Goal: Entertainment & Leisure: Consume media (video, audio)

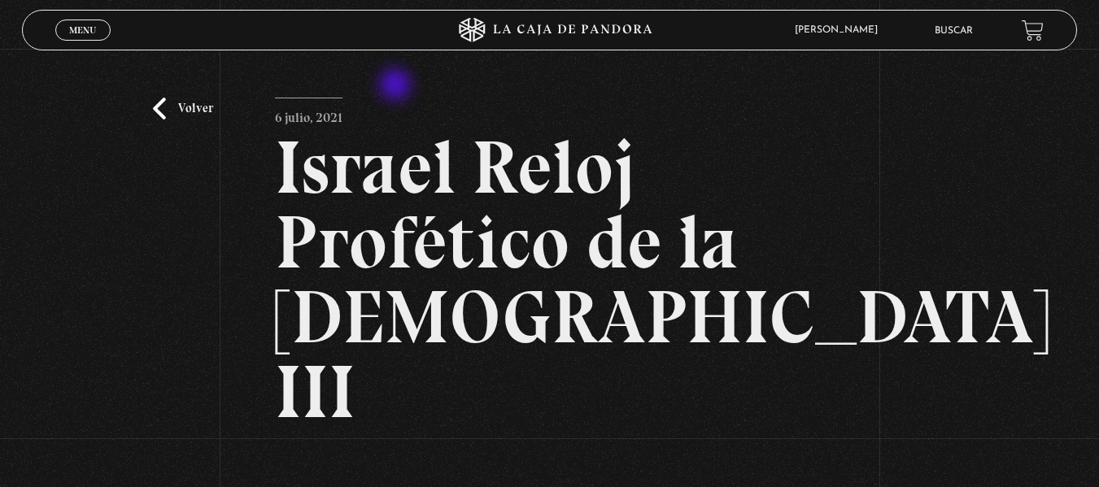
scroll to position [313, 0]
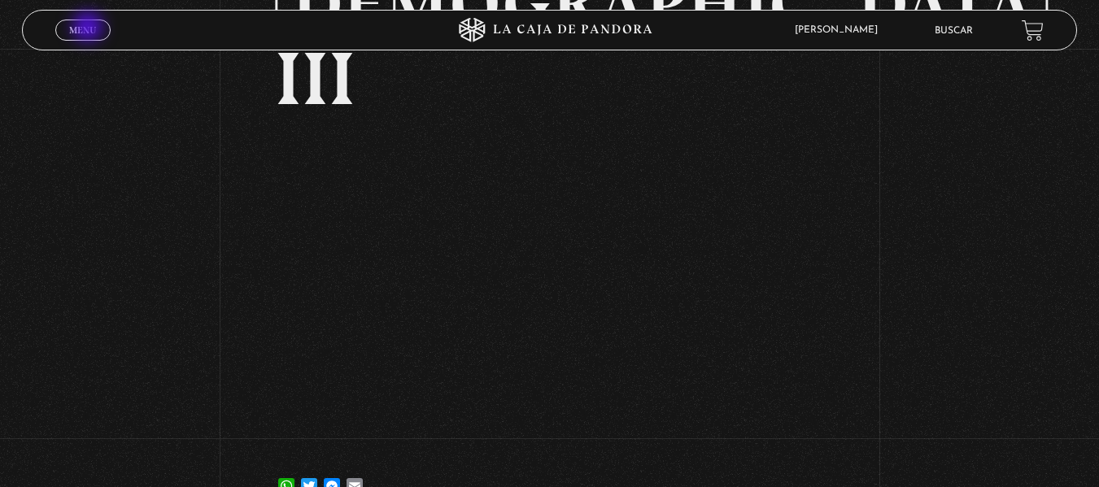
click at [89, 28] on span "Menu" at bounding box center [82, 30] width 27 height 10
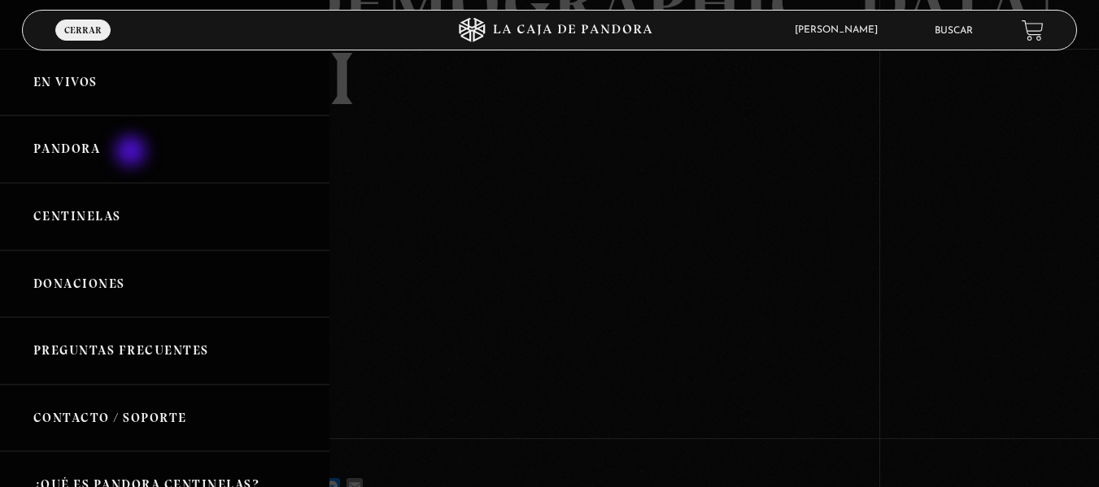
click at [133, 153] on link "Pandora" at bounding box center [164, 148] width 329 height 67
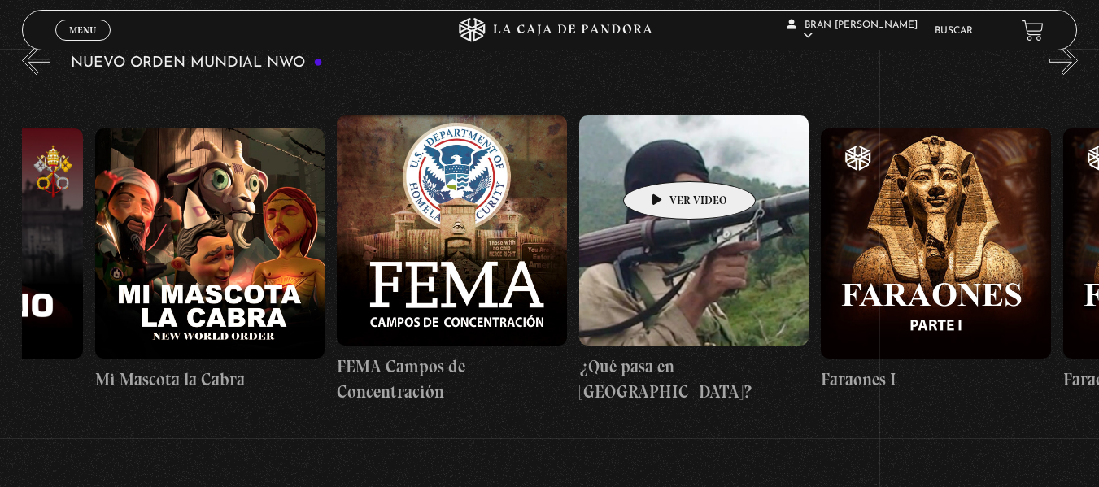
scroll to position [1107, 0]
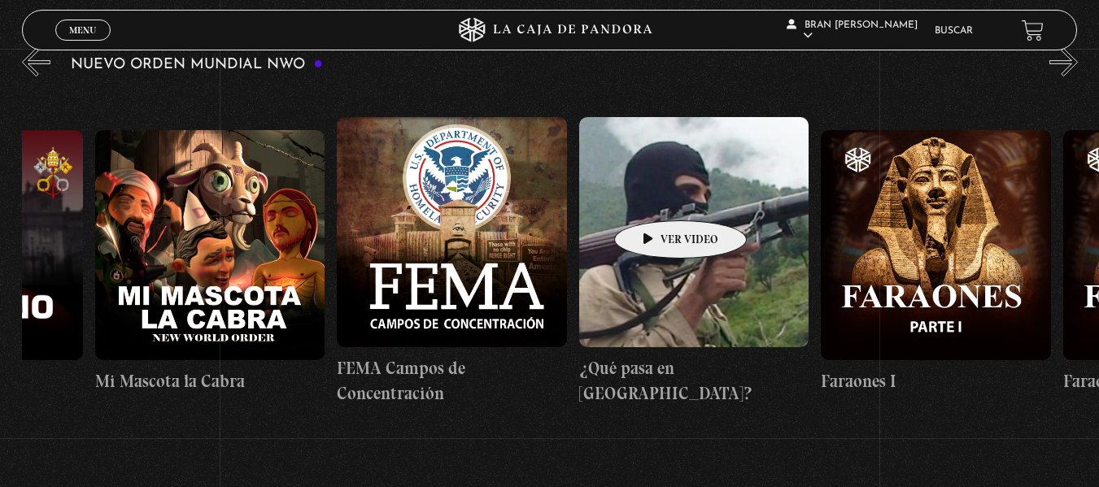
click at [655, 196] on figure at bounding box center [694, 232] width 230 height 230
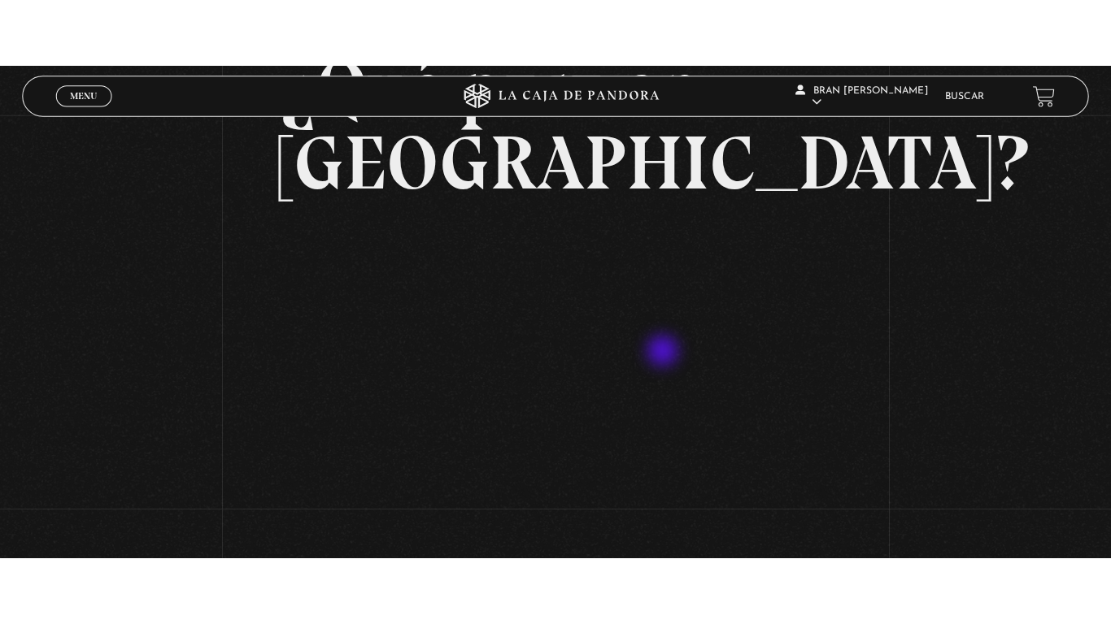
scroll to position [147, 0]
